Goal: Information Seeking & Learning: Find specific fact

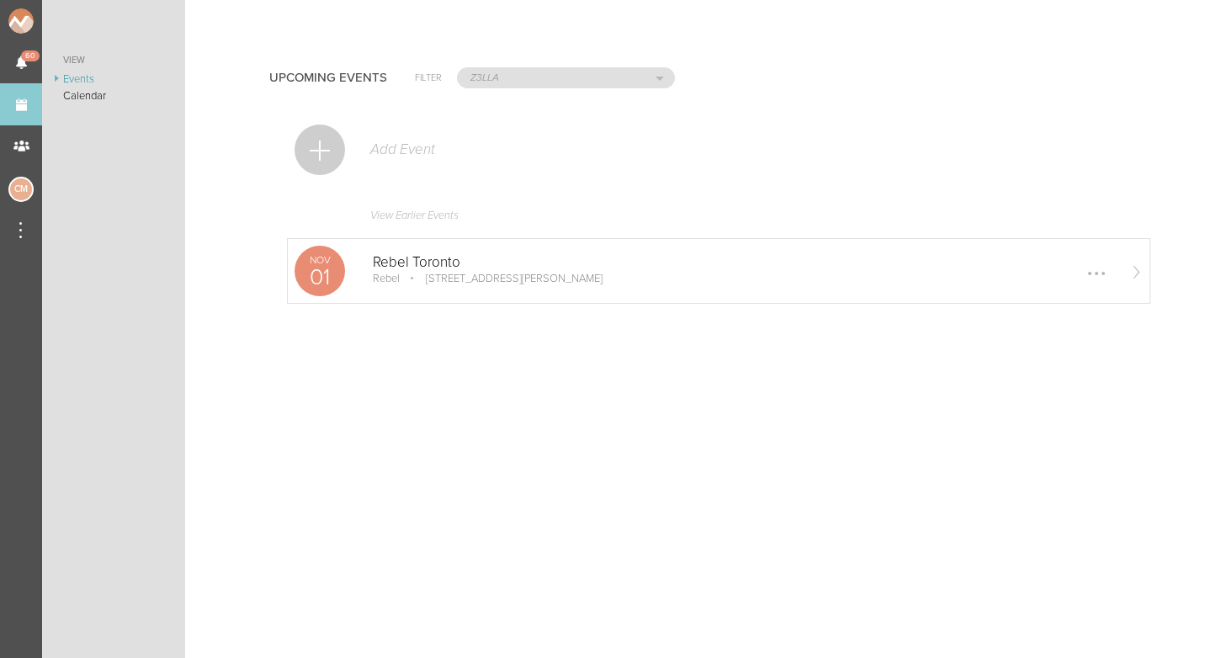
click at [424, 280] on p "11 Polson St First Floor, Toronto, ON M5A 1A4, Canada" at bounding box center [502, 278] width 200 height 13
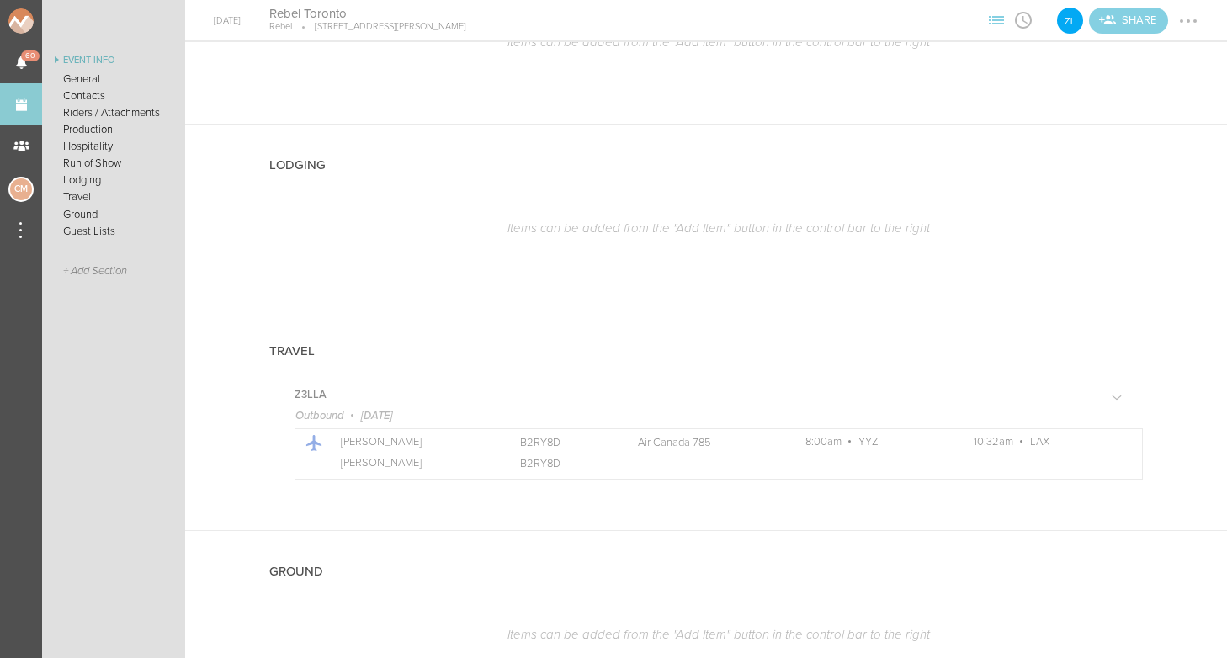
scroll to position [1350, 0]
click at [26, 119] on link "Events" at bounding box center [21, 104] width 42 height 42
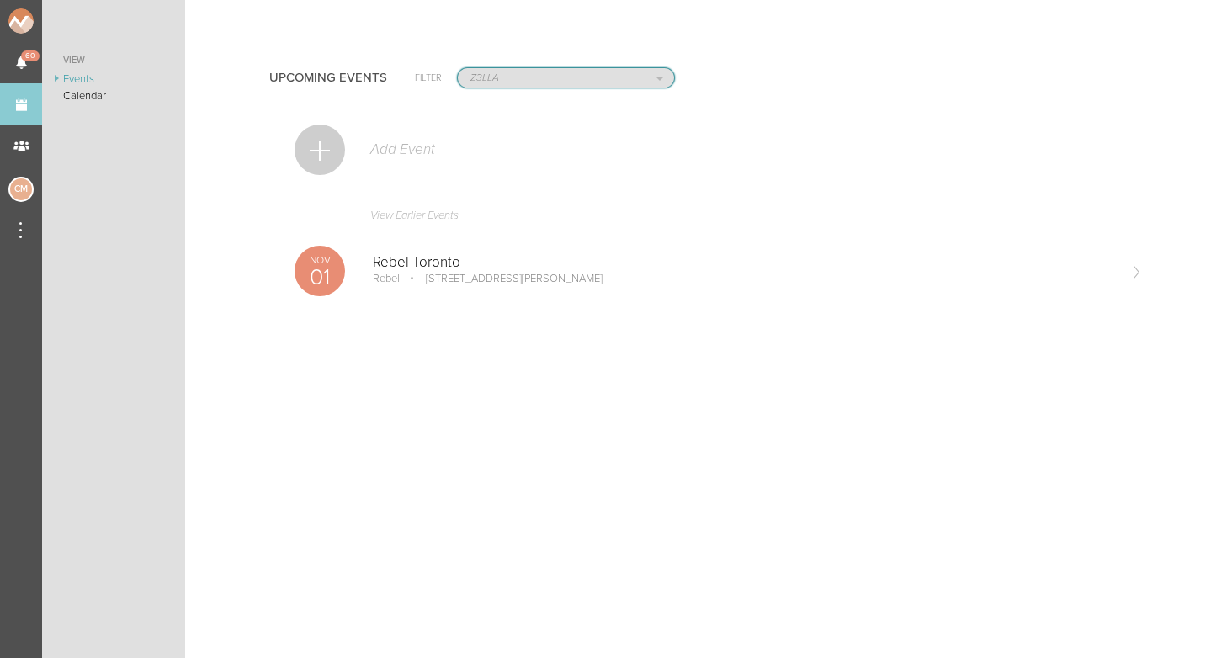
select select "1790"
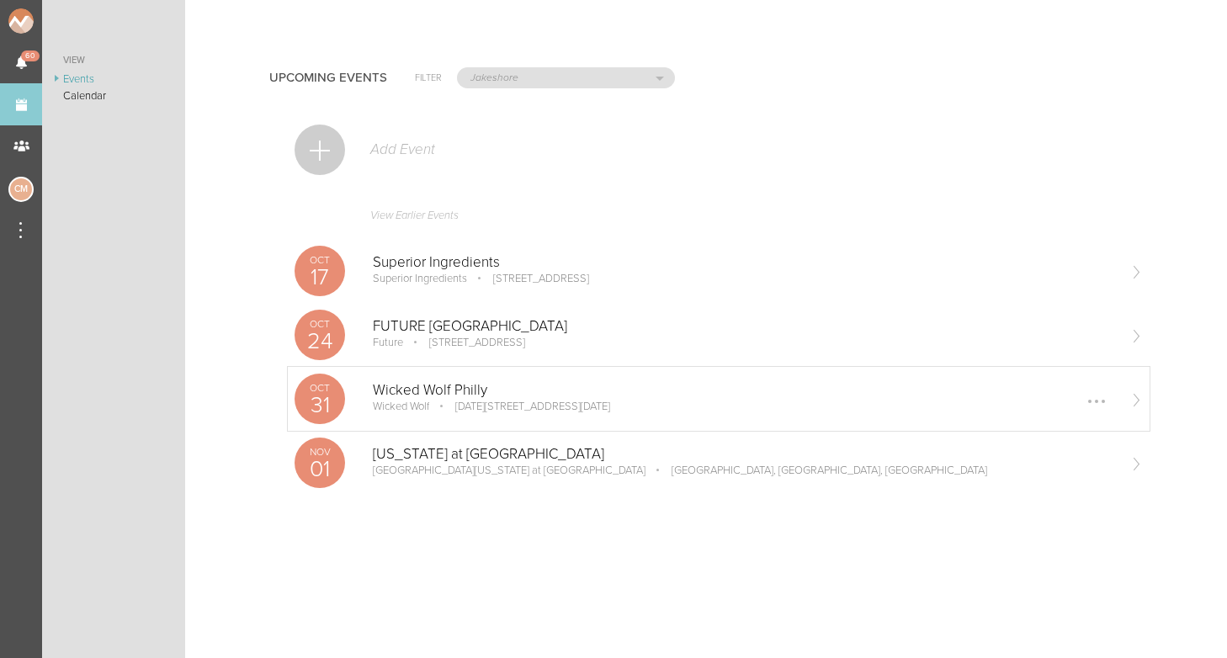
click at [425, 395] on p "Wicked Wolf Philly" at bounding box center [744, 390] width 743 height 17
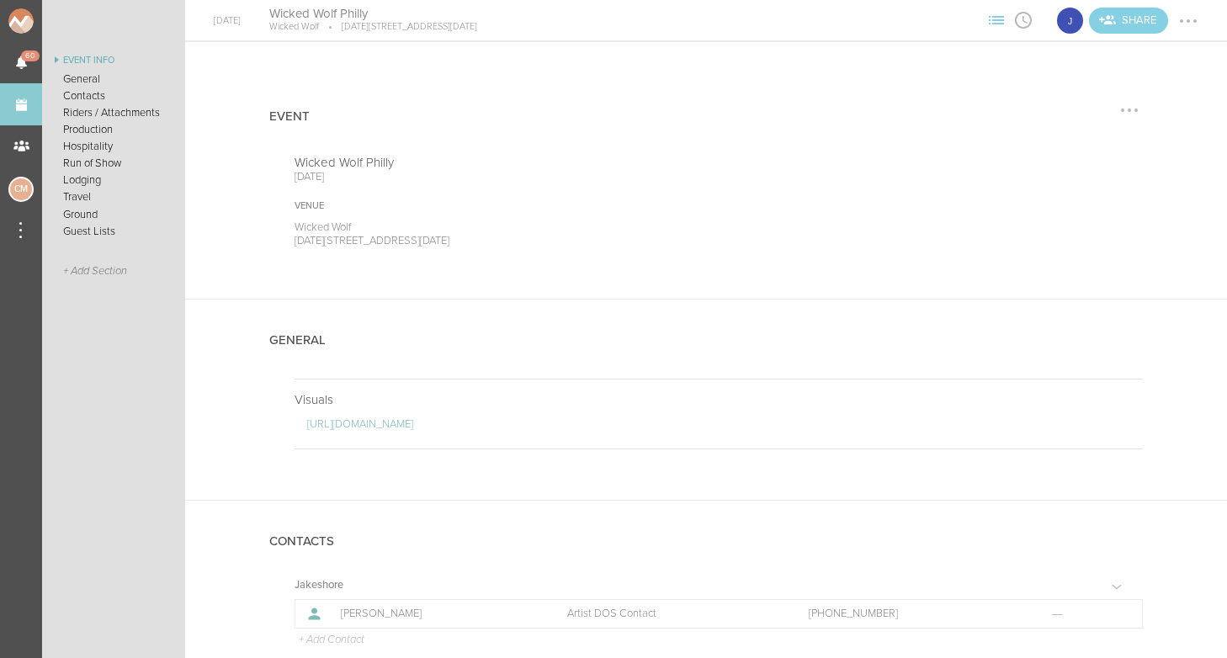
drag, startPoint x: 294, startPoint y: 238, endPoint x: 437, endPoint y: 241, distance: 143.9
click at [437, 241] on div "Wicked Wolf Philly October 31, 2025 Venue Wicked Wolf 1214-1216 Chestnut St, Ph…" at bounding box center [705, 227] width 873 height 144
click at [268, 246] on div "Event Wicked Wolf Philly October 31, 2025 Venue Wicked Wolf 1214-1216 Chestnut …" at bounding box center [705, 187] width 1041 height 223
drag, startPoint x: 296, startPoint y: 238, endPoint x: 531, endPoint y: 241, distance: 234.7
click at [531, 241] on p "[DATE][STREET_ADDRESS][DATE]" at bounding box center [487, 240] width 387 height 13
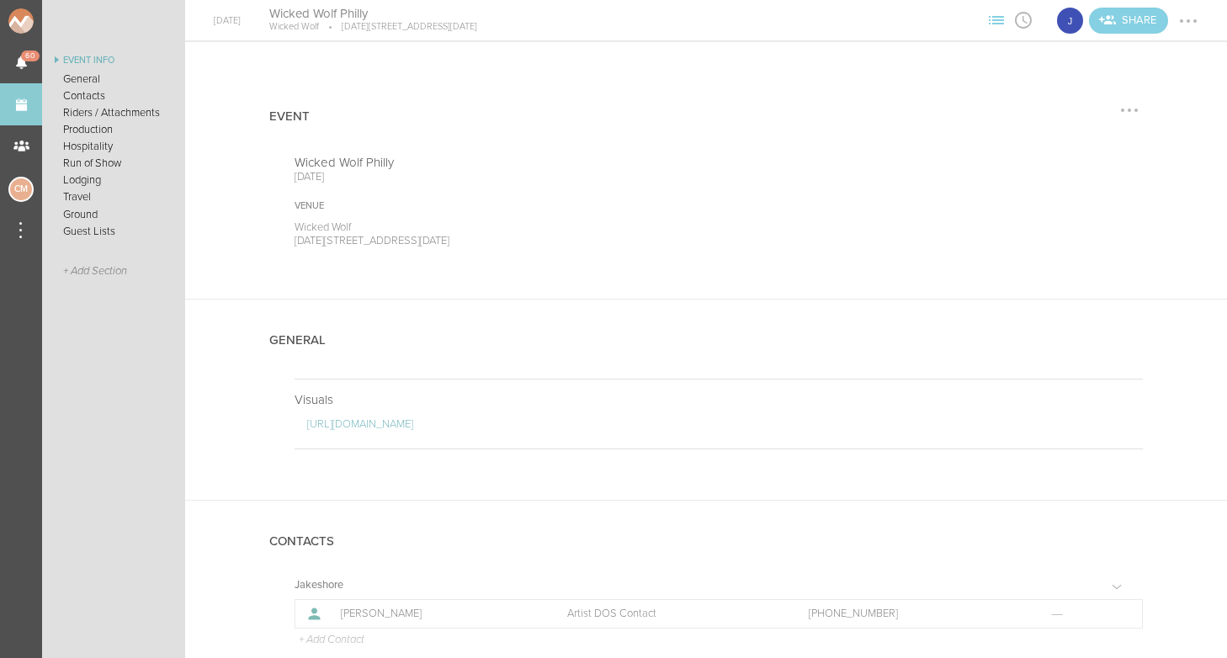
copy p "[DATE][STREET_ADDRESS][DATE]"
click at [590, 252] on div "Wicked Wolf Philly October 31, 2025 Venue Wicked Wolf 1214-1216 Chestnut St, Ph…" at bounding box center [705, 227] width 873 height 144
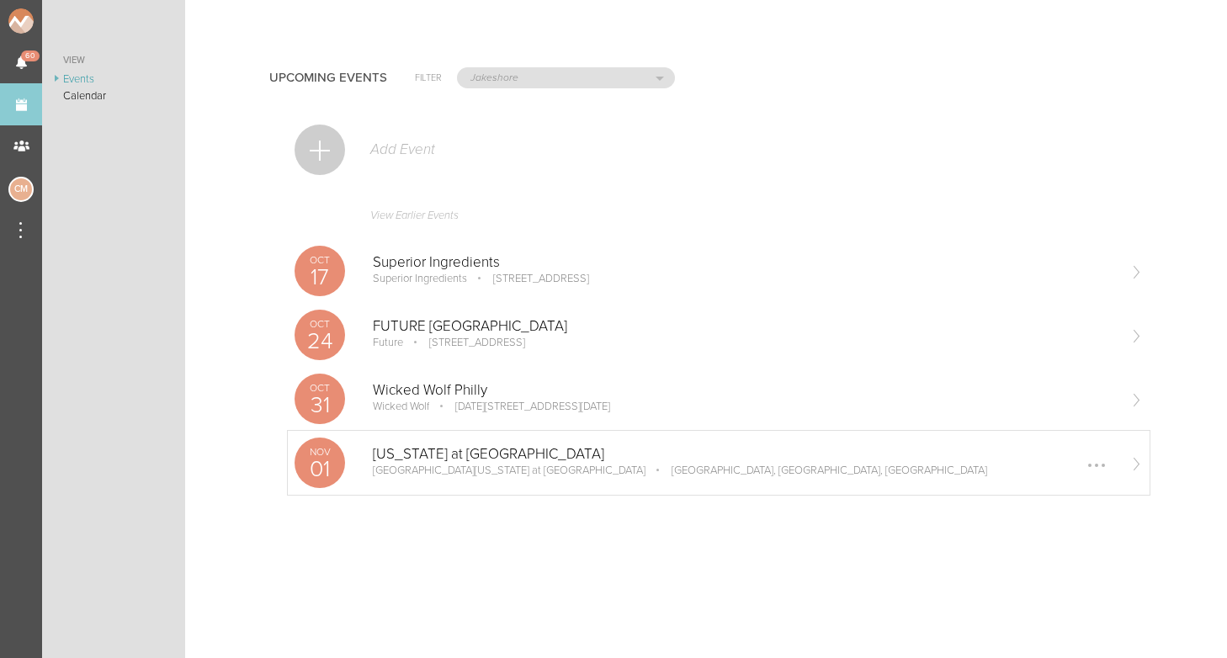
click at [420, 478] on div "[US_STATE] at [GEOGRAPHIC_DATA][US_STATE] at [GEOGRAPHIC_DATA], [GEOGRAPHIC_DAT…" at bounding box center [744, 463] width 743 height 34
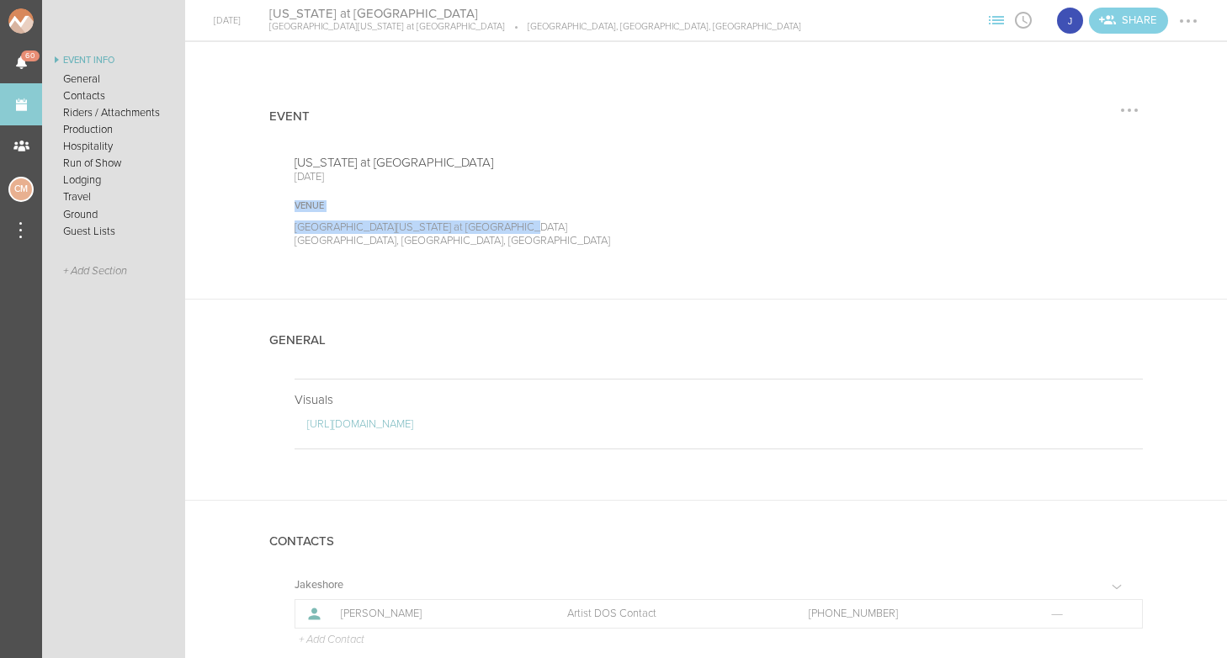
drag, startPoint x: 291, startPoint y: 225, endPoint x: 506, endPoint y: 226, distance: 215.4
click at [506, 226] on div "[US_STATE] at [GEOGRAPHIC_DATA] [DATE] Venue [GEOGRAPHIC_DATA][US_STATE] at [GE…" at bounding box center [705, 227] width 873 height 144
click at [506, 226] on p "[GEOGRAPHIC_DATA][US_STATE] at [GEOGRAPHIC_DATA]" at bounding box center [487, 226] width 387 height 13
drag, startPoint x: 499, startPoint y: 225, endPoint x: 297, endPoint y: 229, distance: 201.9
click at [297, 229] on p "[GEOGRAPHIC_DATA][US_STATE] at [GEOGRAPHIC_DATA]" at bounding box center [487, 226] width 387 height 13
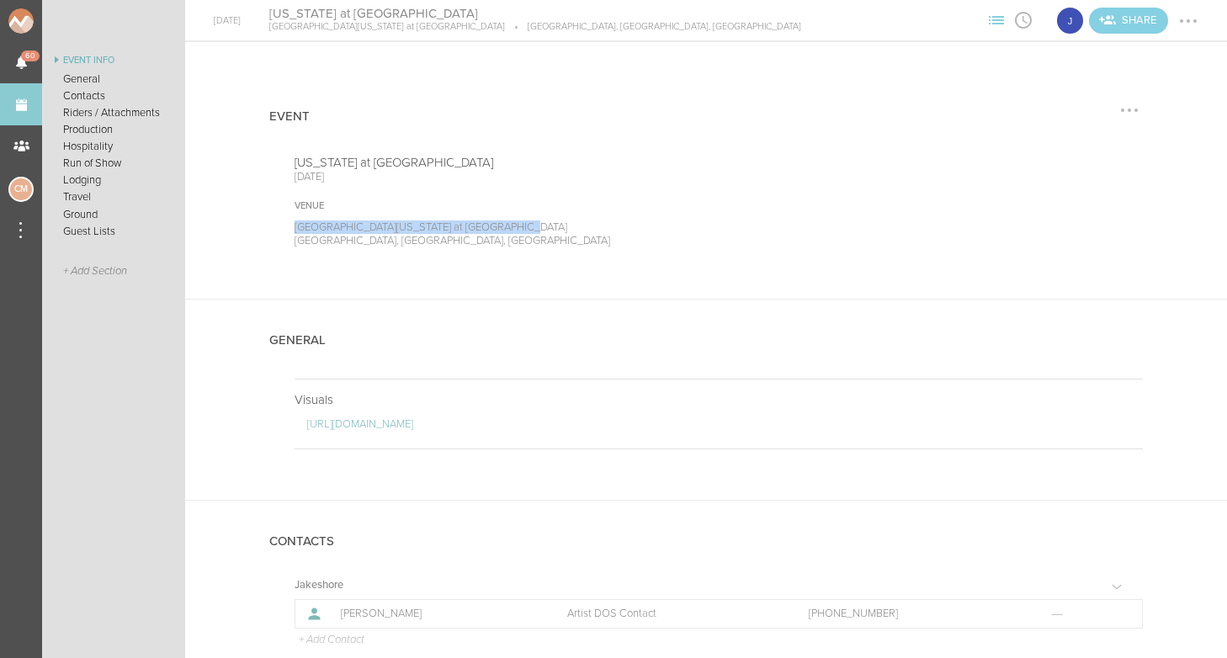
copy p "[GEOGRAPHIC_DATA][US_STATE] at [GEOGRAPHIC_DATA]"
click at [393, 260] on div "[US_STATE] at [GEOGRAPHIC_DATA] [DATE] Venue [GEOGRAPHIC_DATA][US_STATE] at [GE…" at bounding box center [705, 227] width 873 height 144
click at [19, 96] on link "Events" at bounding box center [21, 104] width 42 height 42
